Goal: Task Accomplishment & Management: Use online tool/utility

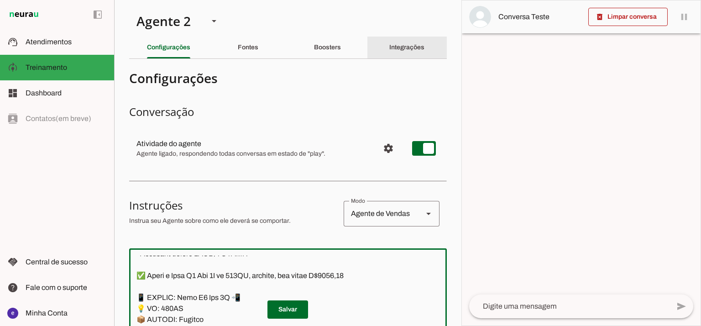
click at [389, 43] on div "Integrações" at bounding box center [406, 47] width 35 height 22
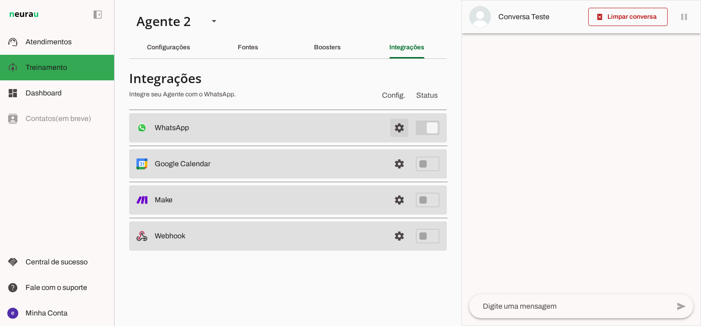
click at [398, 125] on span at bounding box center [399, 128] width 22 height 22
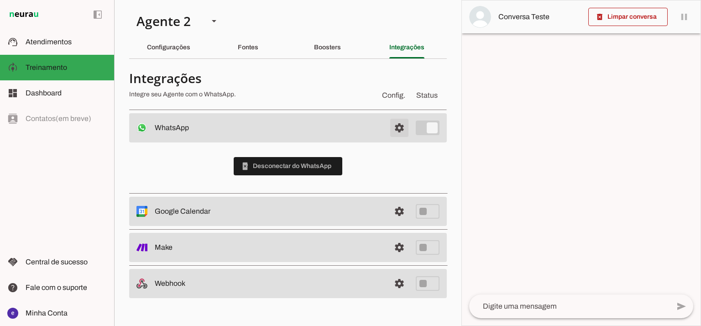
click at [396, 129] on span at bounding box center [399, 128] width 22 height 22
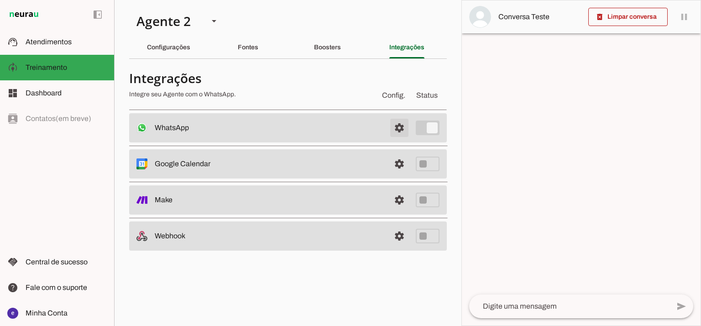
click at [396, 129] on span at bounding box center [399, 128] width 22 height 22
